Goal: Task Accomplishment & Management: Complete application form

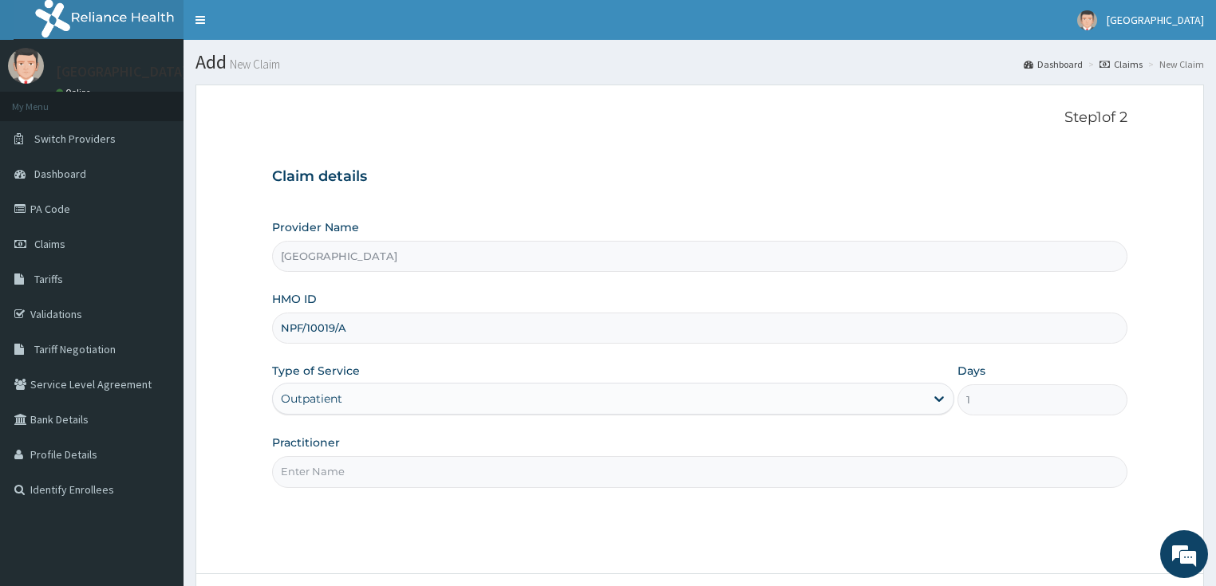
scroll to position [128, 0]
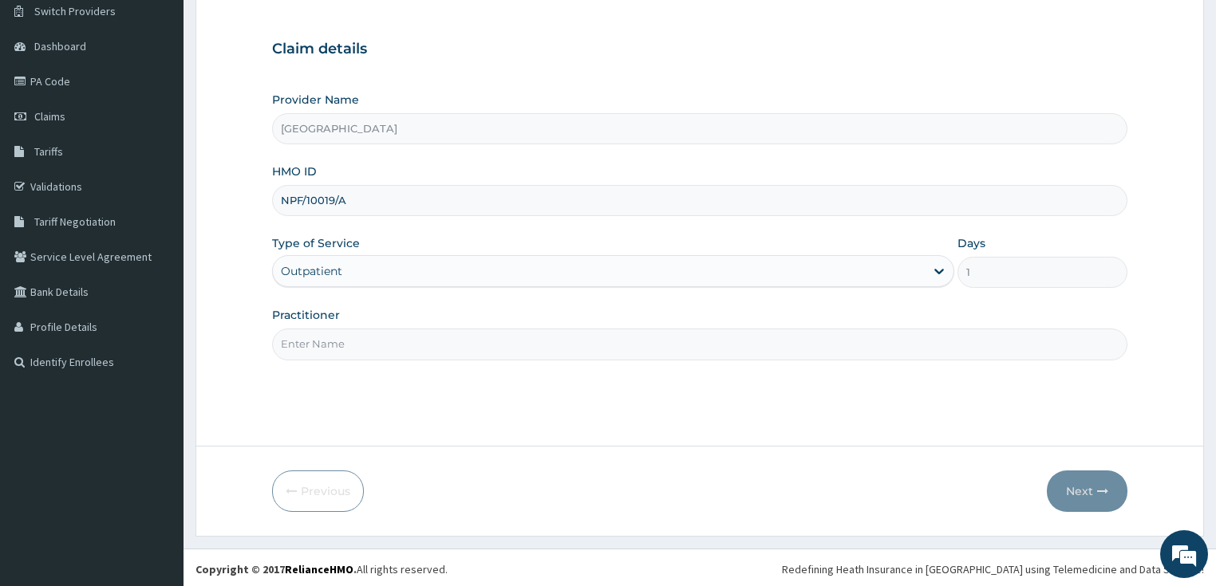
type input "[PERSON_NAME]"
click at [1072, 490] on button "Next" at bounding box center [1087, 491] width 81 height 41
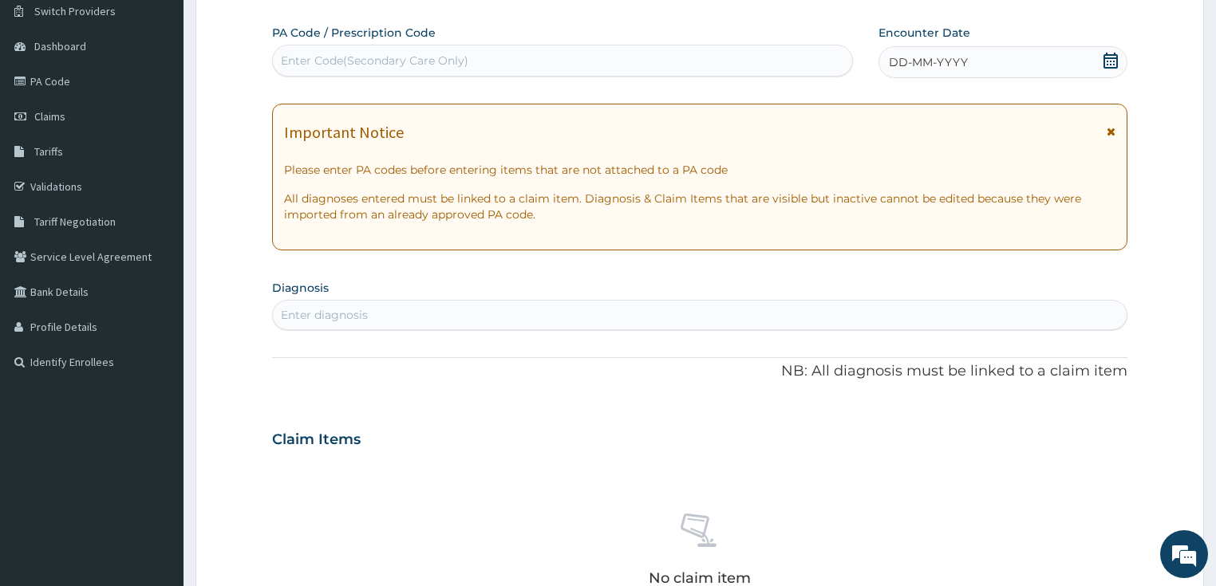
click at [389, 59] on div "Enter Code(Secondary Care Only)" at bounding box center [374, 61] width 187 height 16
paste input "PA/0EE02E"
type input "PA/0EE02E"
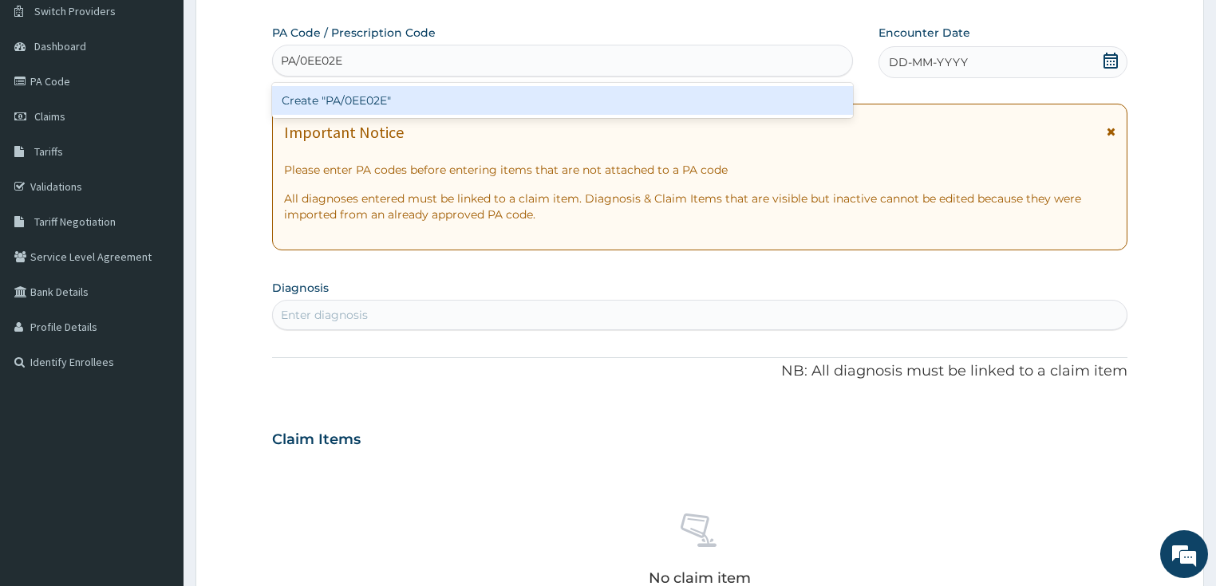
click at [370, 96] on div "Create "PA/0EE02E"" at bounding box center [562, 100] width 581 height 29
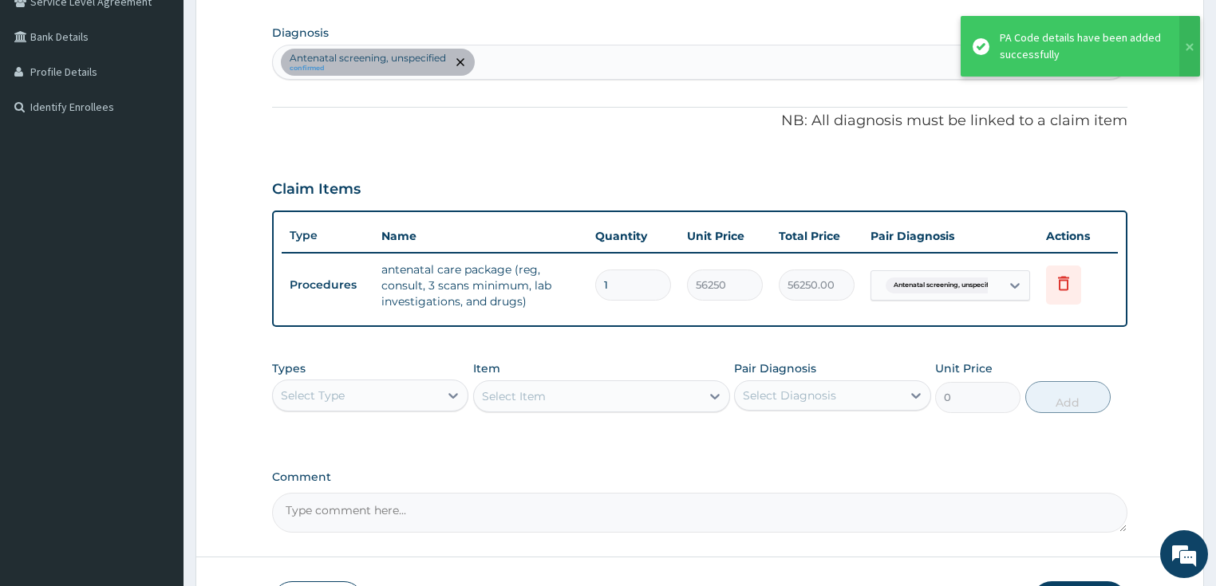
scroll to position [495, 0]
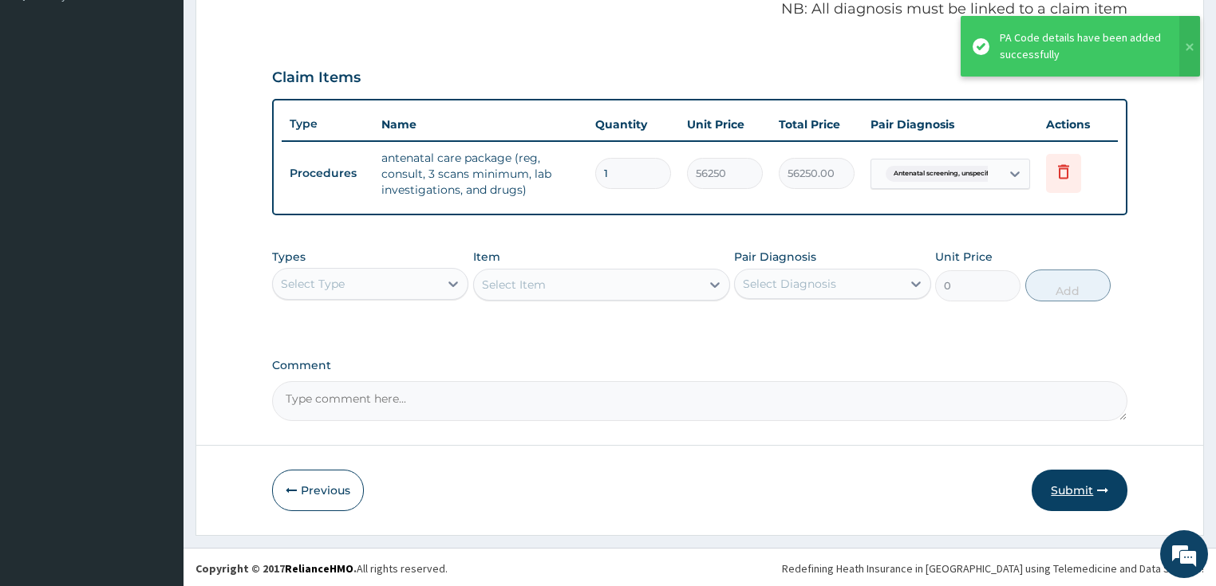
click at [1066, 490] on button "Submit" at bounding box center [1080, 490] width 96 height 41
